Goal: Task Accomplishment & Management: Use online tool/utility

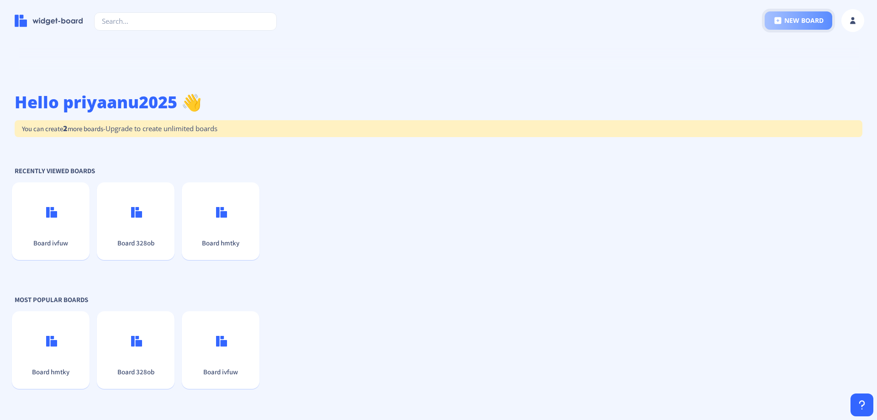
click at [803, 22] on button "new board" at bounding box center [799, 20] width 68 height 18
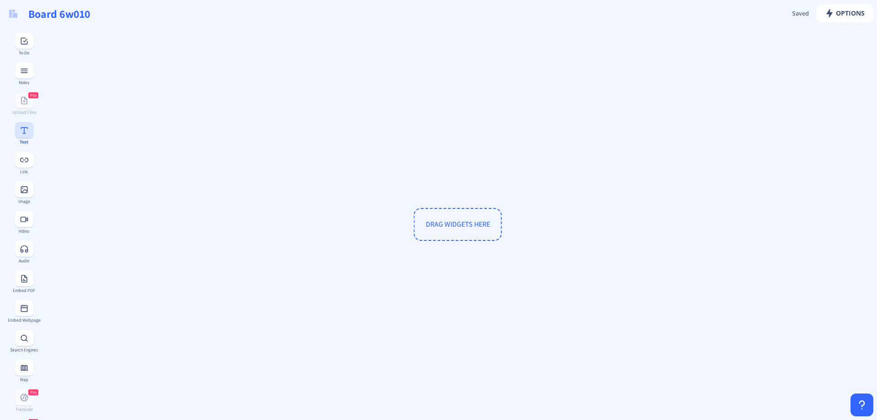
click at [29, 138] on div "Text" at bounding box center [23, 133] width 33 height 22
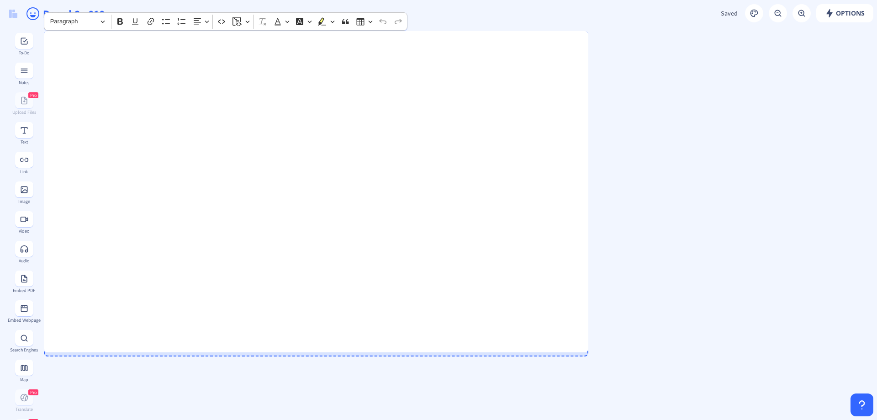
drag, startPoint x: 190, startPoint y: 202, endPoint x: 600, endPoint y: 351, distance: 436.1
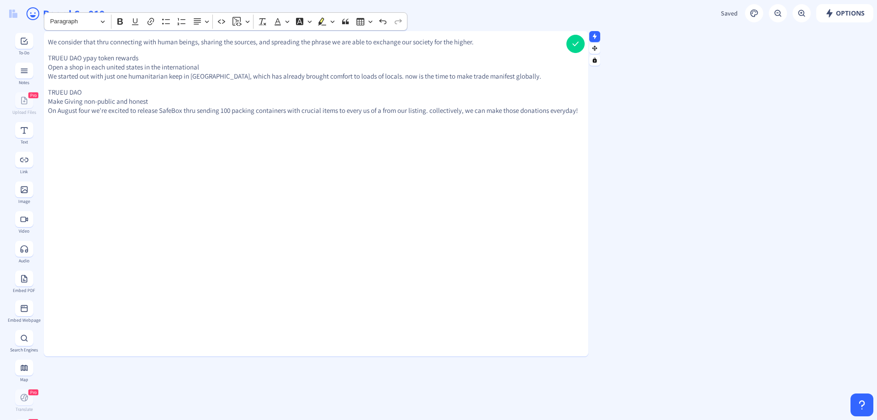
click at [436, 233] on div "We consider that thru connecting with human beings, sharing the sources, and sp…" at bounding box center [316, 186] width 544 height 325
click at [177, 93] on p "TRUEU DAO Make Giving non-public and honest On August four we're excited to rel…" at bounding box center [316, 101] width 537 height 27
click at [300, 105] on p "TRUEU DAO Make Giving non-public and honest On August four we're excited to rel…" at bounding box center [316, 101] width 537 height 27
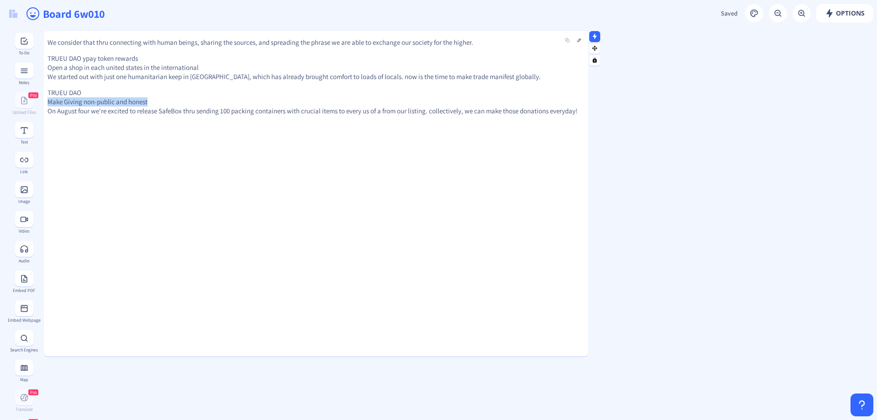
click at [300, 105] on p "TRUEU DAO Make Giving non-public and honest On August four we're excited to rel…" at bounding box center [316, 101] width 537 height 27
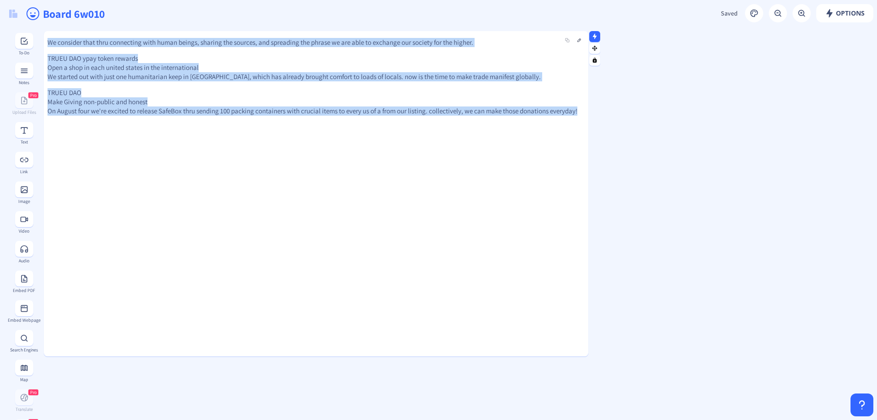
click at [300, 100] on p "TRUEU DAO Make Giving non-public and honest On August four we're excited to rel…" at bounding box center [316, 101] width 537 height 27
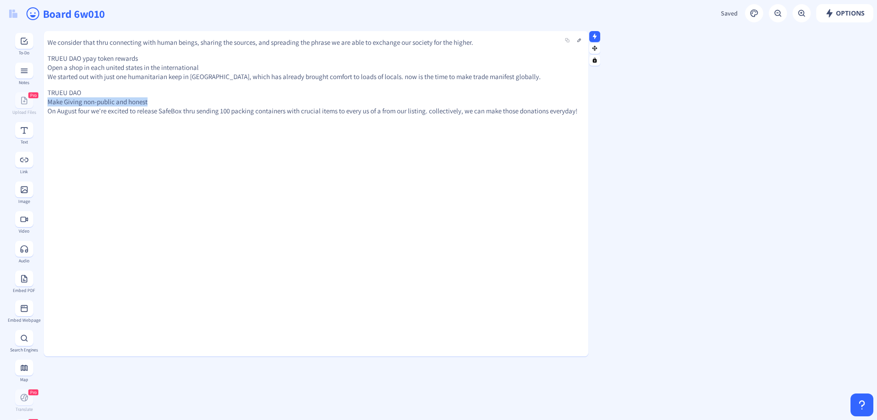
click at [300, 100] on p "TRUEU DAO Make Giving non-public and honest On August four we're excited to rel…" at bounding box center [316, 101] width 537 height 27
click at [579, 41] on button at bounding box center [579, 40] width 11 height 11
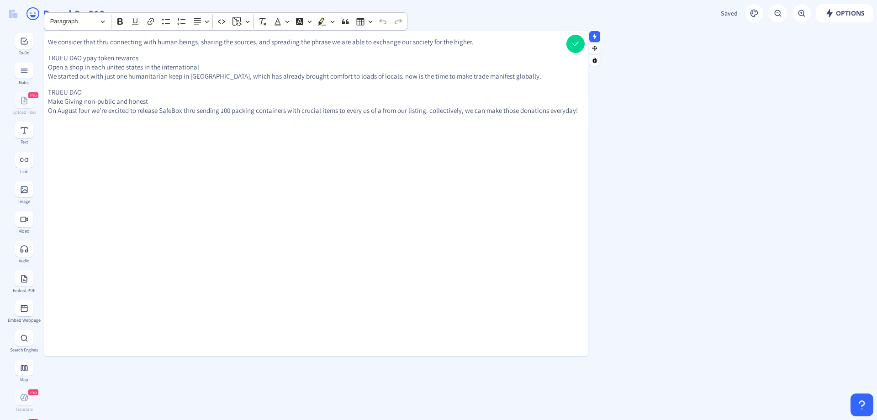
click at [354, 74] on p "TRUEU DAO ypay token rewards Open a shop in each united states in the internati…" at bounding box center [316, 66] width 536 height 27
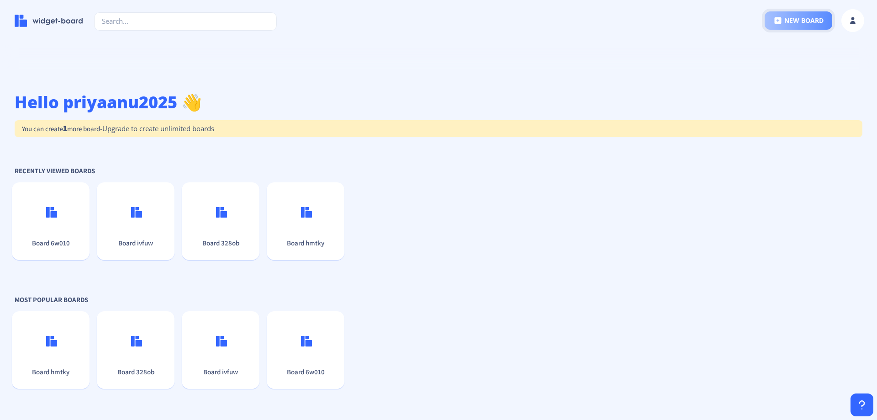
click at [787, 27] on button "new board" at bounding box center [799, 20] width 68 height 18
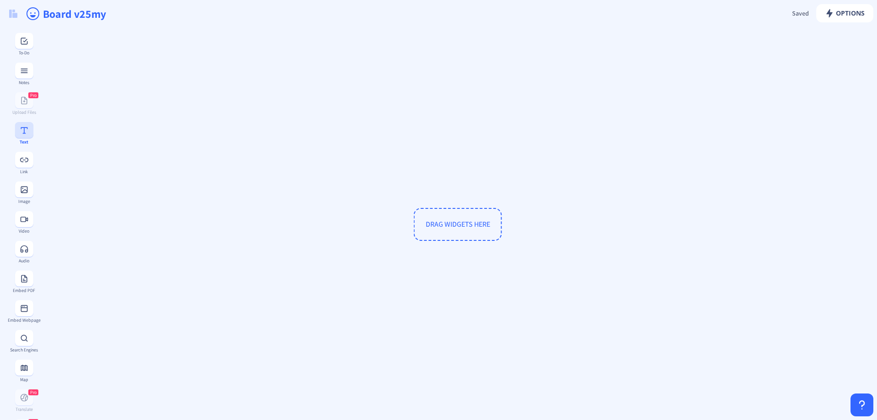
click at [21, 138] on div "Text" at bounding box center [23, 133] width 33 height 22
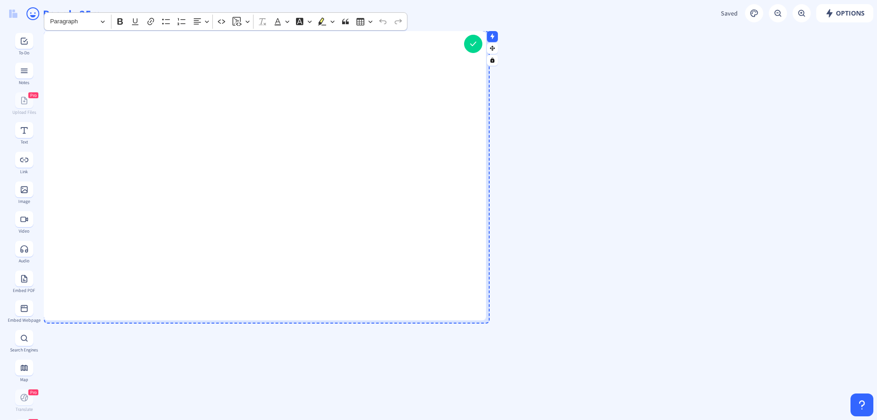
drag, startPoint x: 192, startPoint y: 202, endPoint x: 484, endPoint y: 319, distance: 315.0
click at [484, 319] on div at bounding box center [483, 318] width 5 height 5
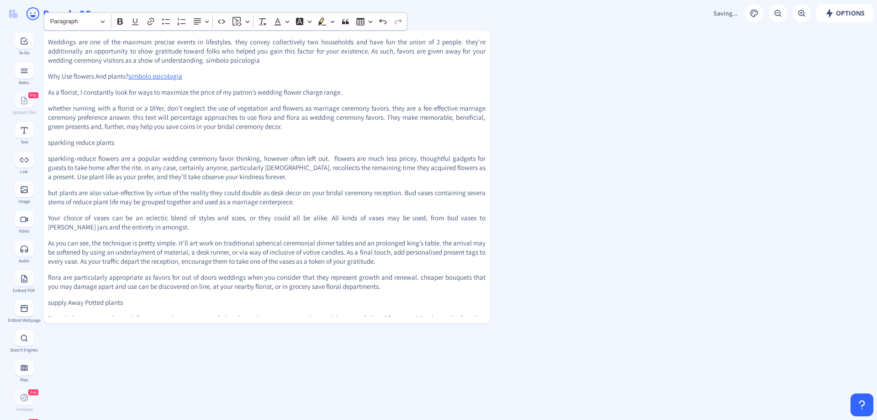
scroll to position [191, 0]
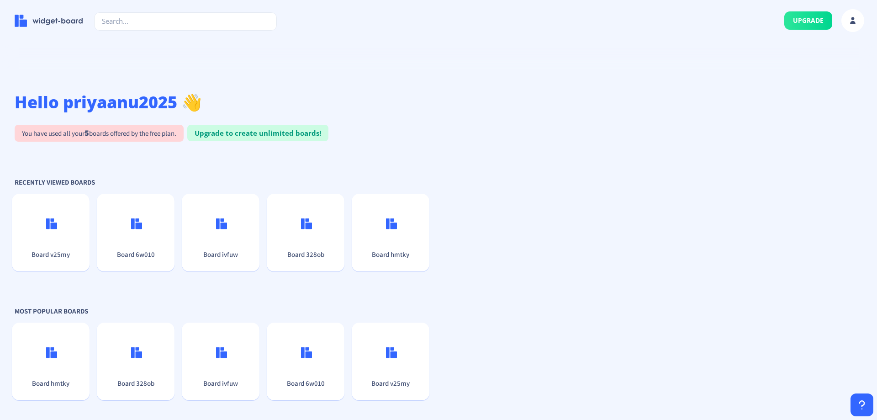
click at [819, 9] on div "upgrade" at bounding box center [826, 20] width 84 height 23
click at [858, 19] on button at bounding box center [852, 20] width 23 height 23
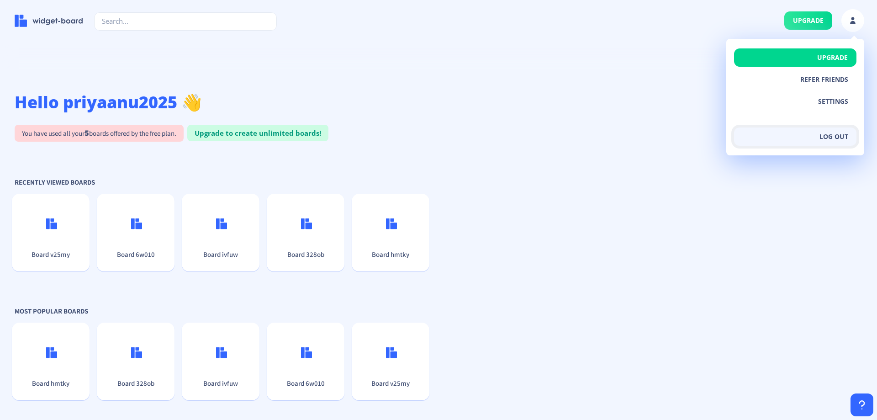
click at [833, 128] on button "Log out" at bounding box center [795, 136] width 122 height 18
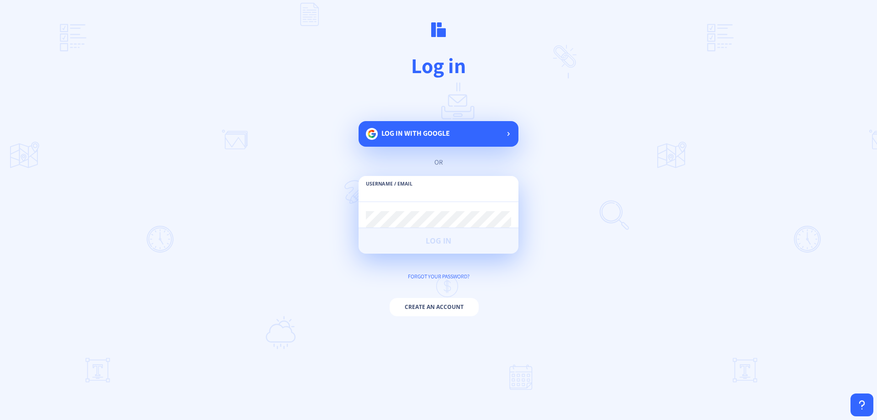
type input "priyaanu2025"
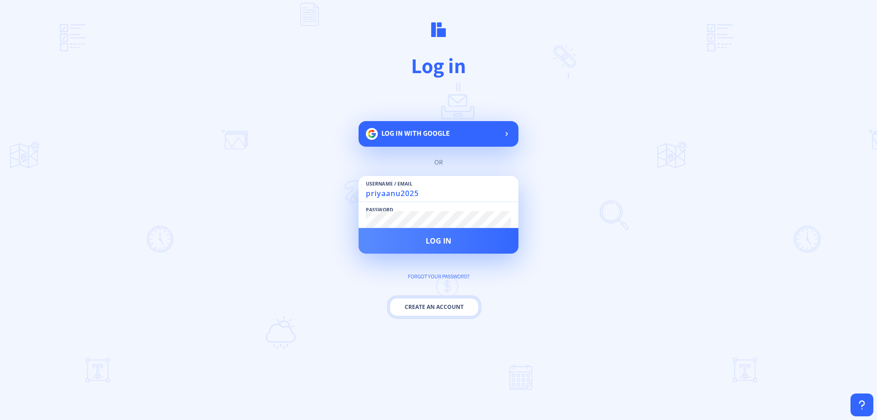
click at [444, 306] on button "Create an account" at bounding box center [434, 307] width 89 height 18
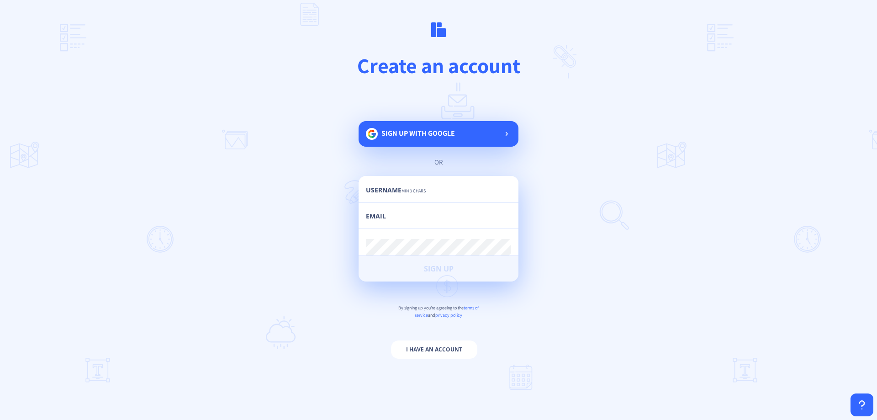
type input "priyaanu2025"
click at [396, 211] on div "Email" at bounding box center [438, 216] width 145 height 26
paste input "anuamma2030@gmail.com"
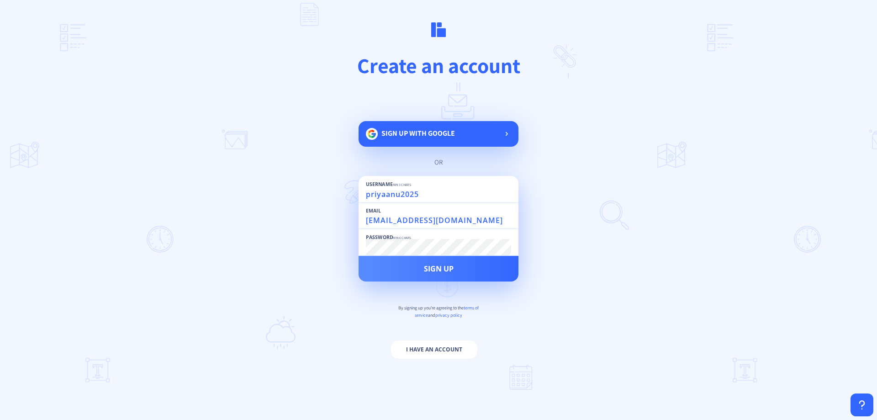
drag, startPoint x: 423, startPoint y: 217, endPoint x: 291, endPoint y: 215, distance: 131.6
click at [268, 217] on main "Create an account Sign up with google or Username min 3 chars priyaanu2025 Emai…" at bounding box center [438, 210] width 877 height 420
click at [412, 203] on div "Email anuamma2030@gmail.com" at bounding box center [438, 216] width 145 height 26
type input "anuamma2030@gmail.com"
click at [416, 196] on input "priyaanu2025" at bounding box center [438, 194] width 145 height 16
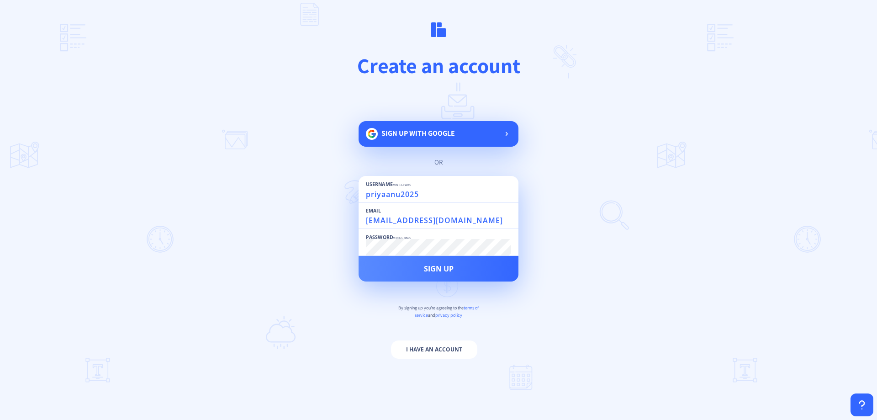
click at [416, 196] on input "priyaanu2025" at bounding box center [438, 194] width 145 height 16
paste input "anuamma2030"
type input "anuamma20305"
click at [442, 266] on span "Sign Up" at bounding box center [439, 268] width 30 height 7
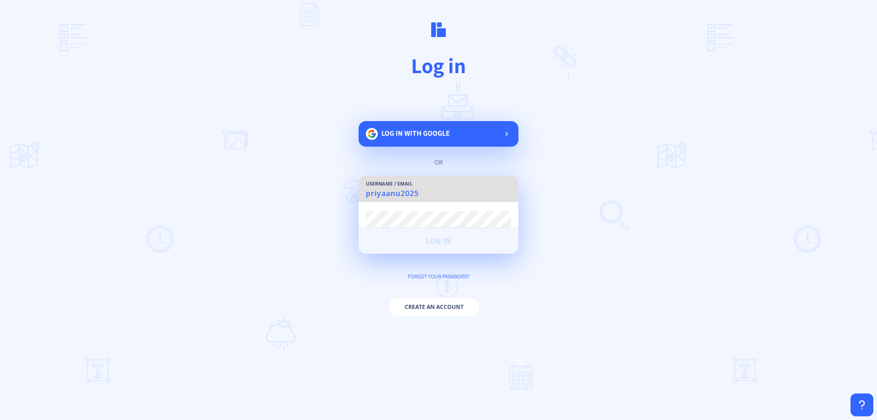
click at [423, 196] on input "priyaanu2025" at bounding box center [438, 193] width 145 height 16
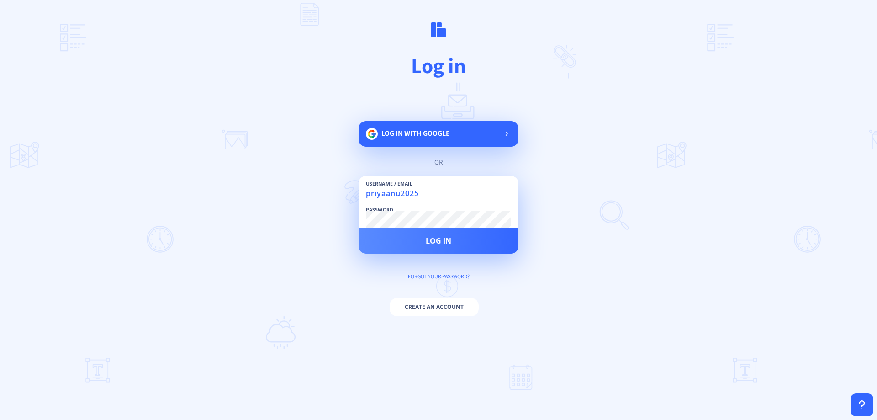
click at [437, 191] on input "priyaanu2025" at bounding box center [438, 193] width 145 height 16
drag, startPoint x: 413, startPoint y: 191, endPoint x: 268, endPoint y: 191, distance: 145.3
click at [268, 191] on main "Log in Log in with google or Username / Email anuamma20305a Password Log in for…" at bounding box center [438, 210] width 877 height 420
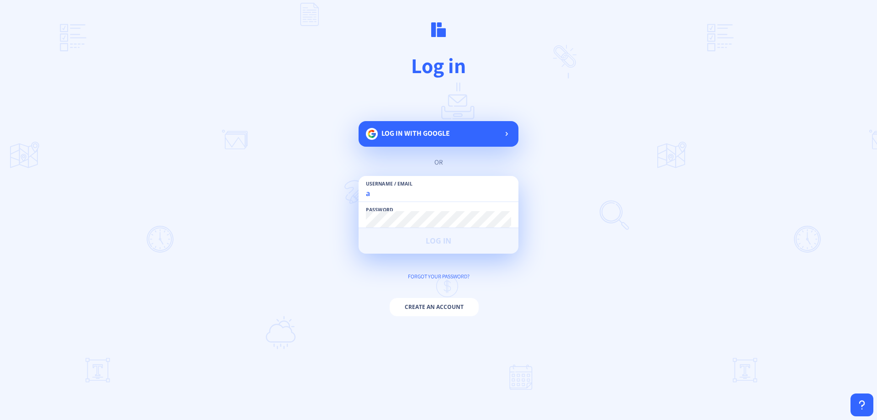
type input "anuamma20305"
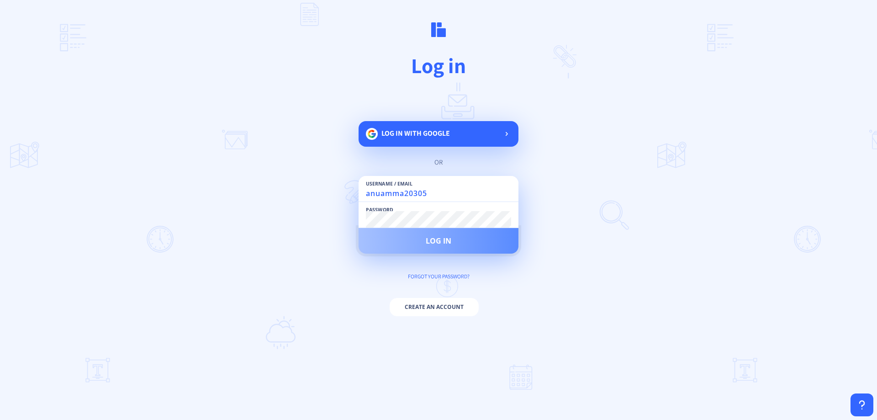
click at [427, 239] on span "Log in" at bounding box center [439, 240] width 26 height 7
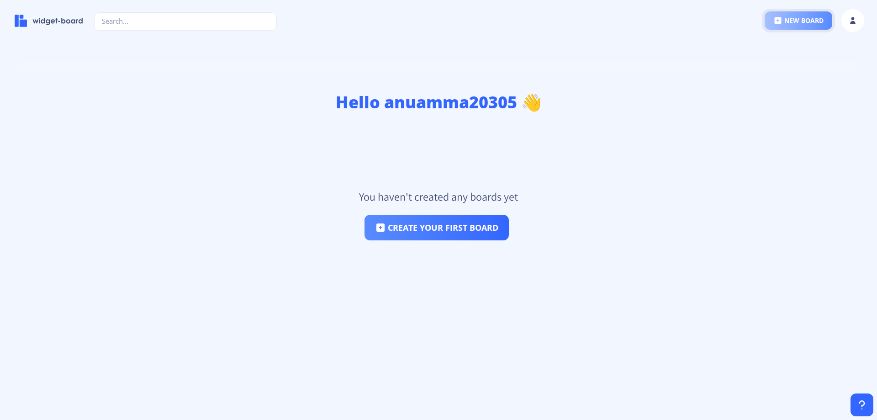
click at [806, 23] on button "new board" at bounding box center [799, 20] width 68 height 18
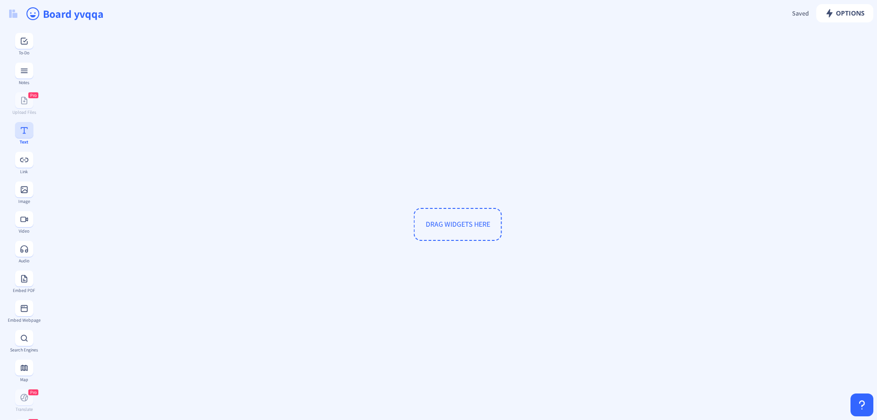
click at [25, 132] on rect at bounding box center [24, 130] width 9 height 9
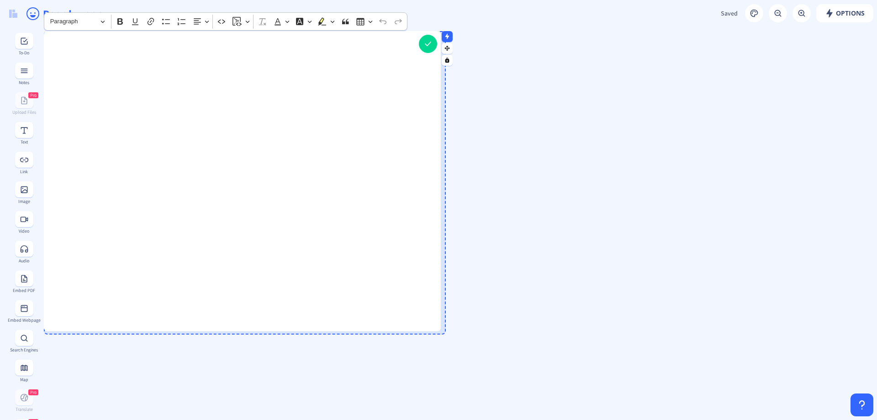
drag, startPoint x: 193, startPoint y: 200, endPoint x: 440, endPoint y: 328, distance: 278.5
click at [440, 328] on div at bounding box center [438, 329] width 5 height 5
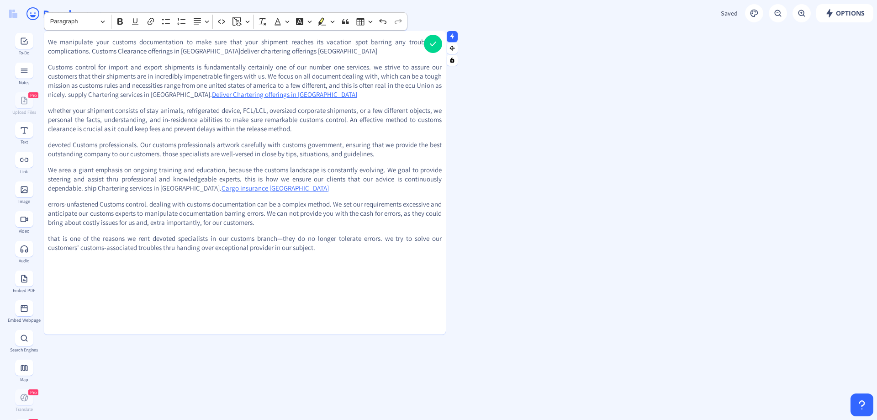
click at [320, 158] on p "devoted Customs professionals. Our customs professionals artwork carefully with…" at bounding box center [245, 149] width 394 height 18
